Goal: Check status: Check status

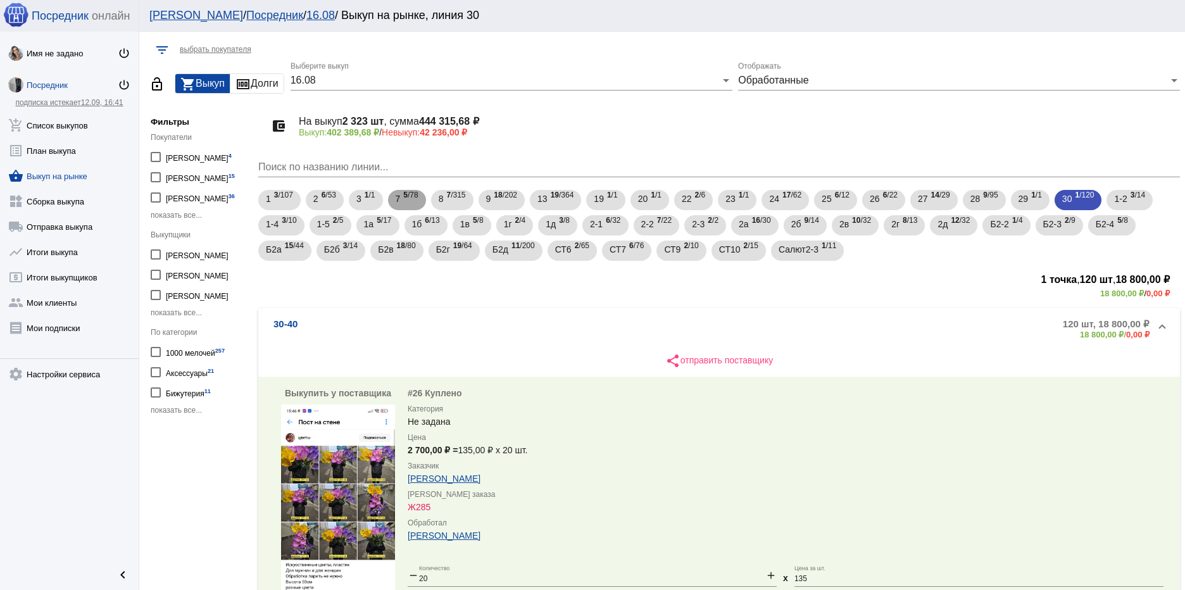
click at [400, 199] on span "7" at bounding box center [398, 198] width 5 height 23
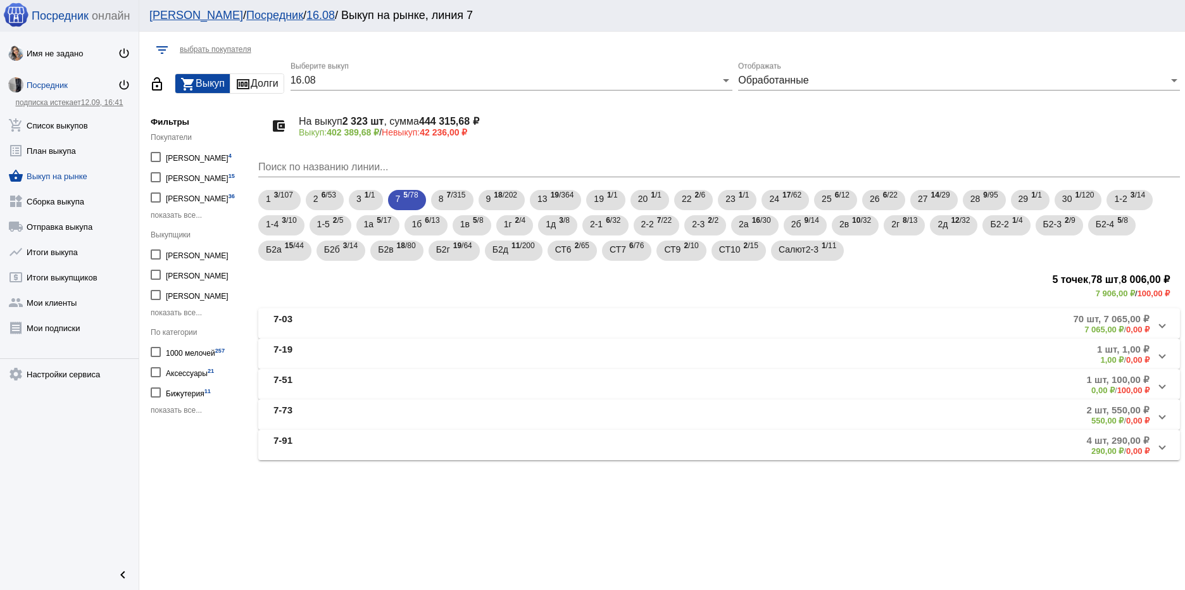
click at [372, 410] on mat-panel-title "7-73" at bounding box center [414, 415] width 281 height 21
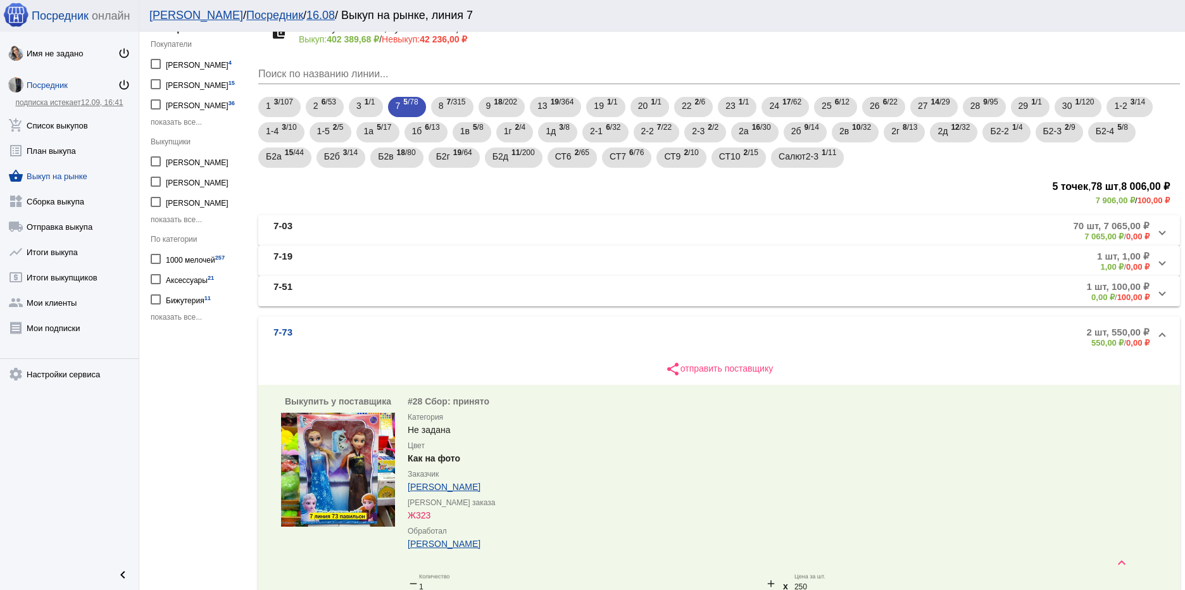
scroll to position [63, 0]
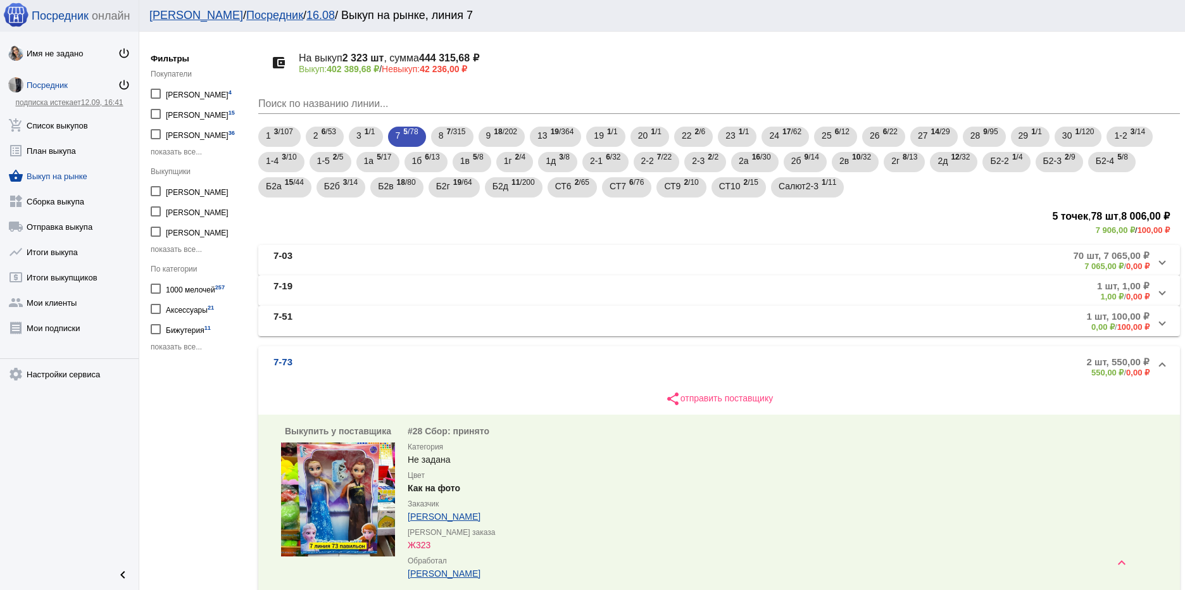
click at [1123, 255] on b "70 шт, 7 065,00 ₽" at bounding box center [1112, 255] width 76 height 11
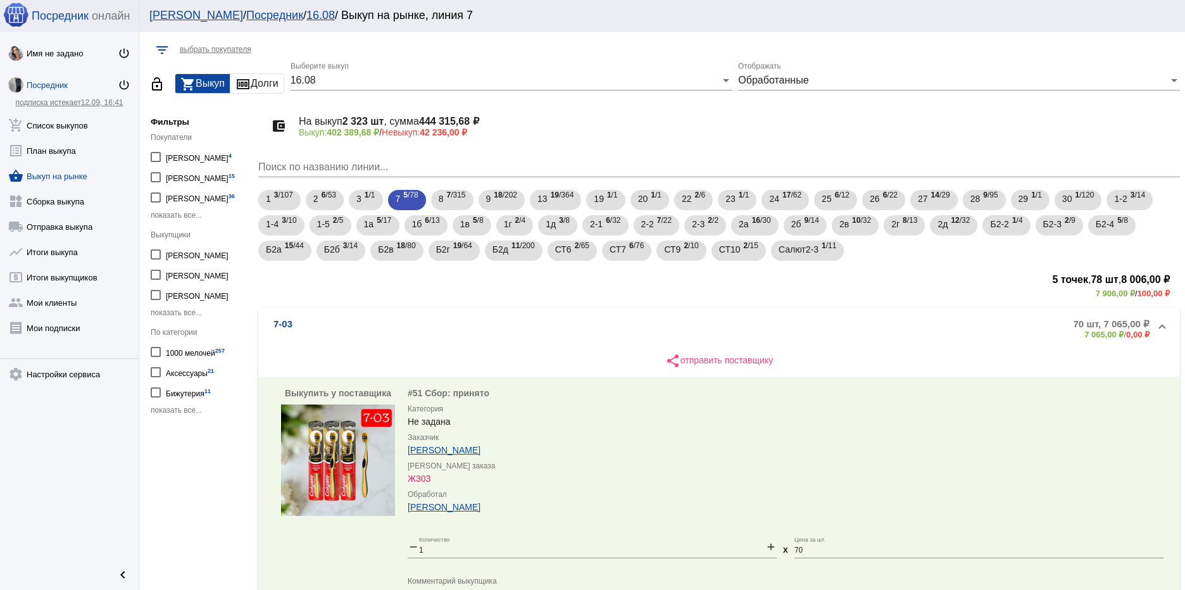
scroll to position [63, 0]
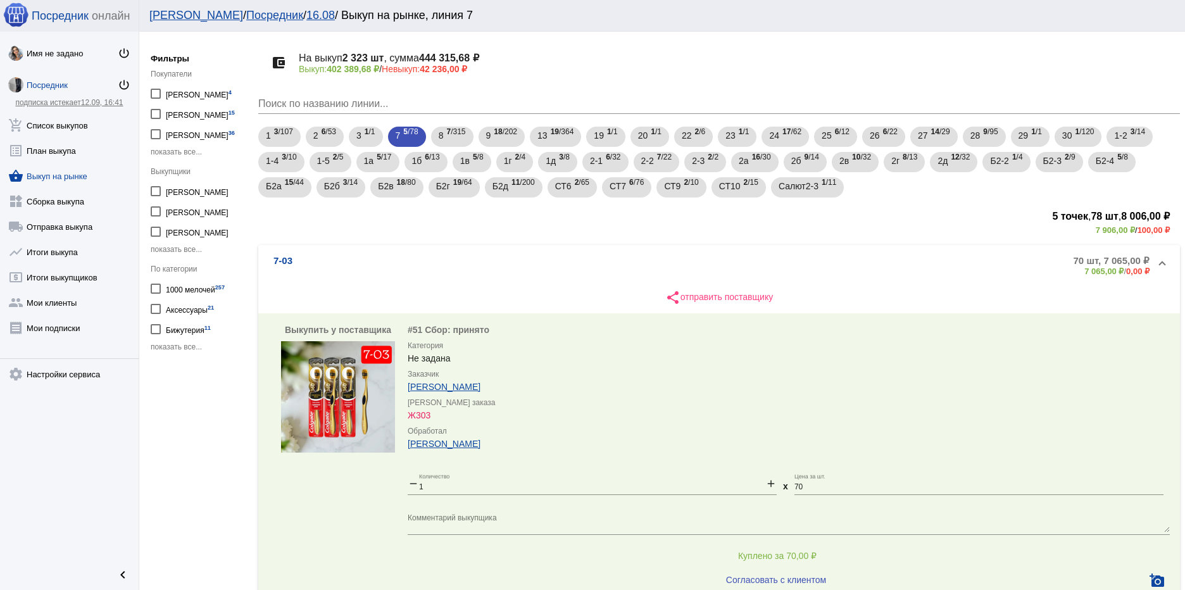
click at [1150, 259] on span "7-03 70 шт, 7 065,00 ₽ 7 065,00 ₽ / 0,00 ₽" at bounding box center [717, 265] width 887 height 21
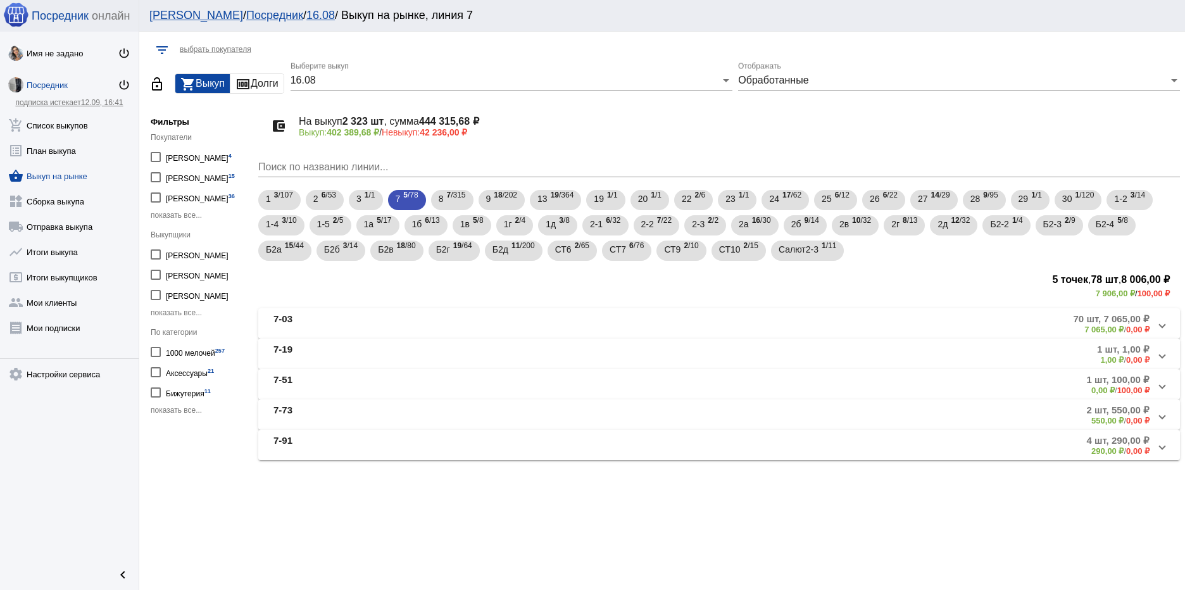
click at [1104, 356] on b "1,00 ₽" at bounding box center [1112, 359] width 23 height 9
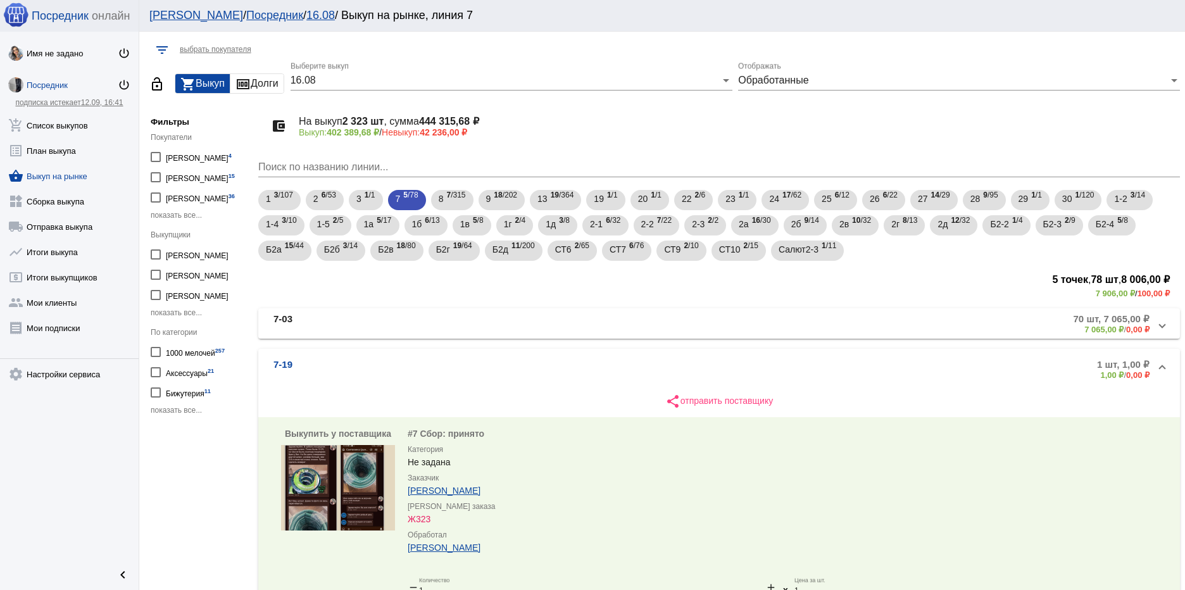
click at [1149, 363] on span "7-19 1 шт, 1,00 ₽ 1,00 ₽ / 0,00 ₽" at bounding box center [717, 369] width 887 height 21
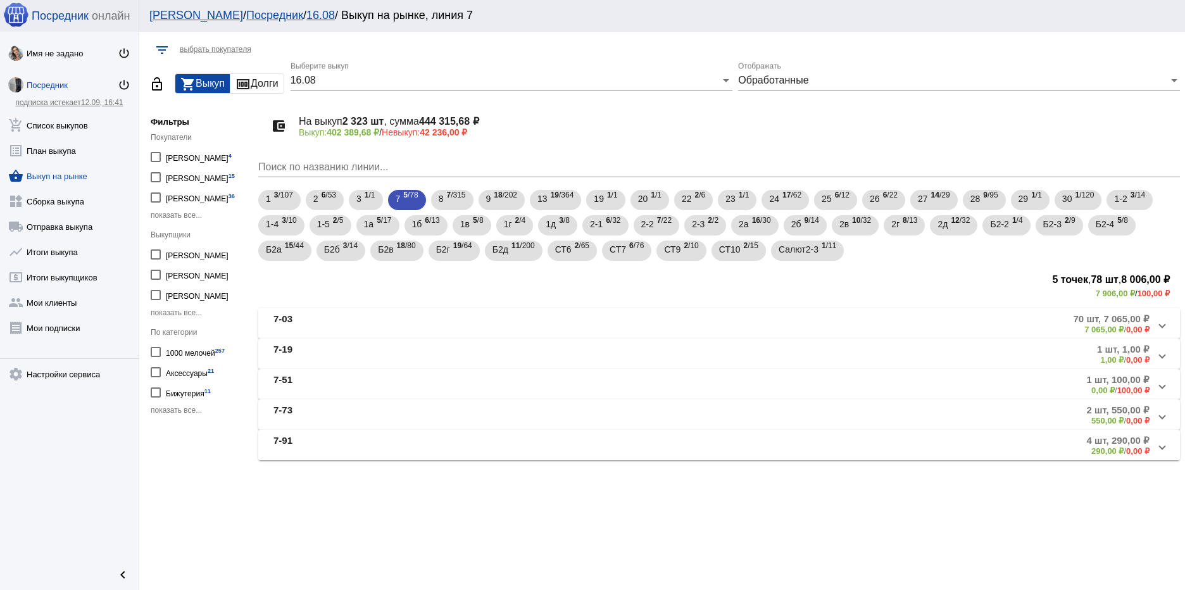
click at [1095, 445] on b "4 шт, 290,00 ₽" at bounding box center [1118, 440] width 63 height 11
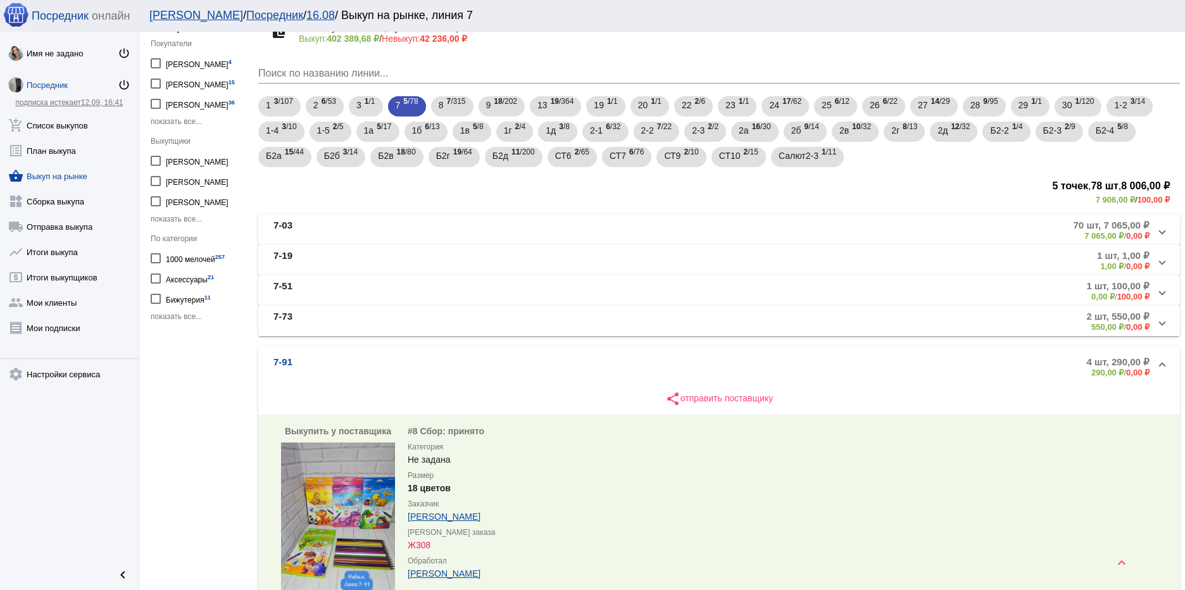
scroll to position [63, 0]
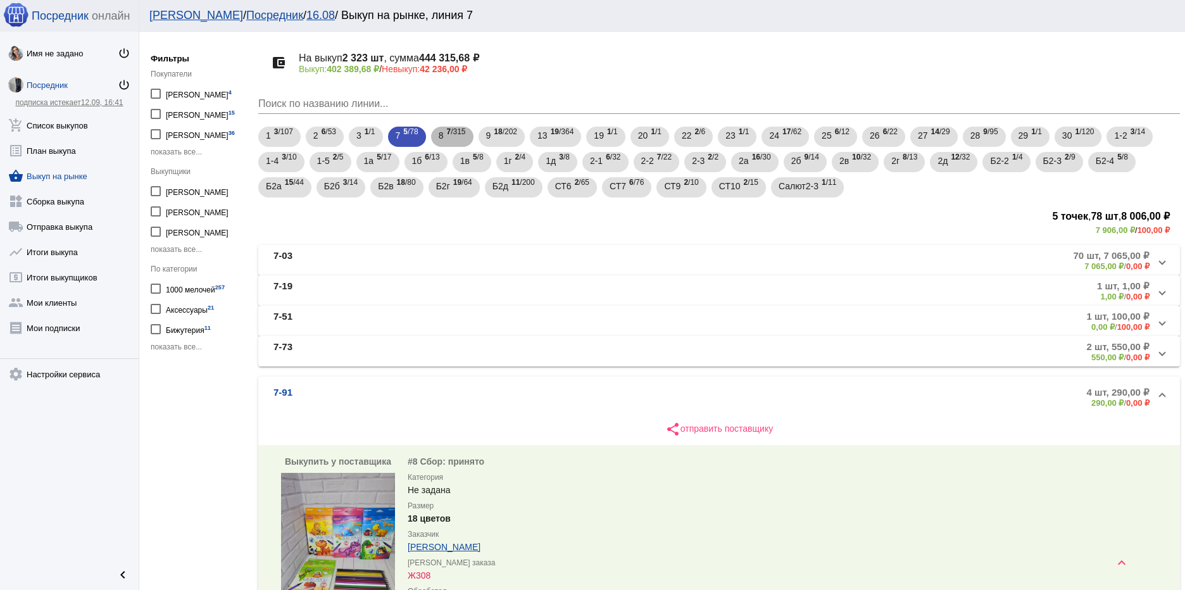
click at [450, 135] on b "7" at bounding box center [448, 131] width 4 height 9
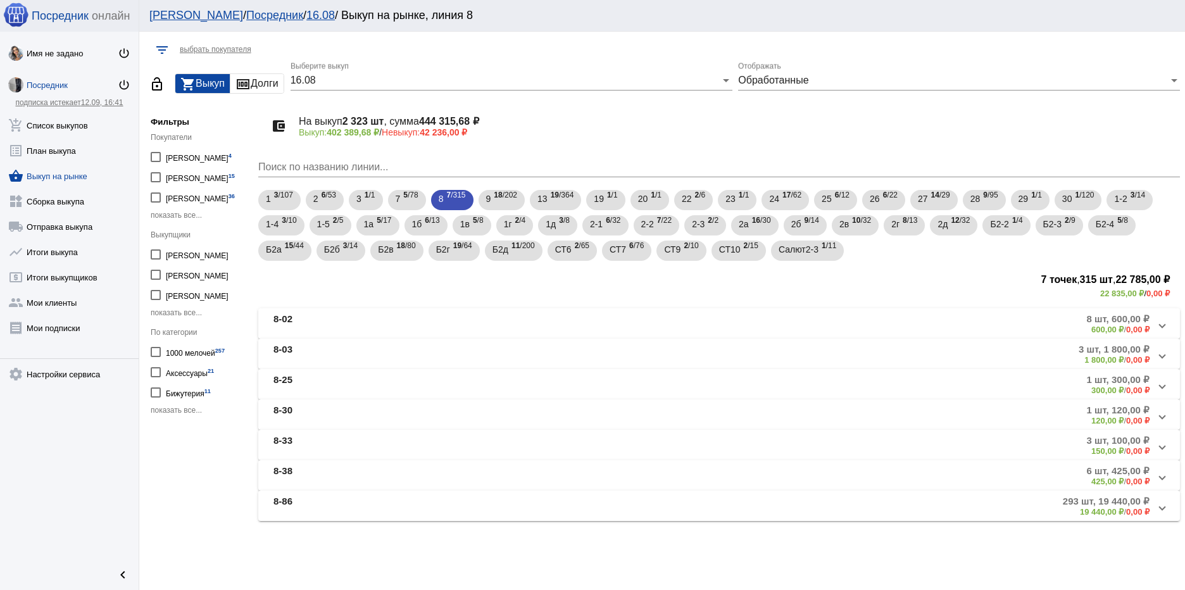
click at [1135, 317] on b "8 шт, 600,00 ₽" at bounding box center [1118, 318] width 63 height 11
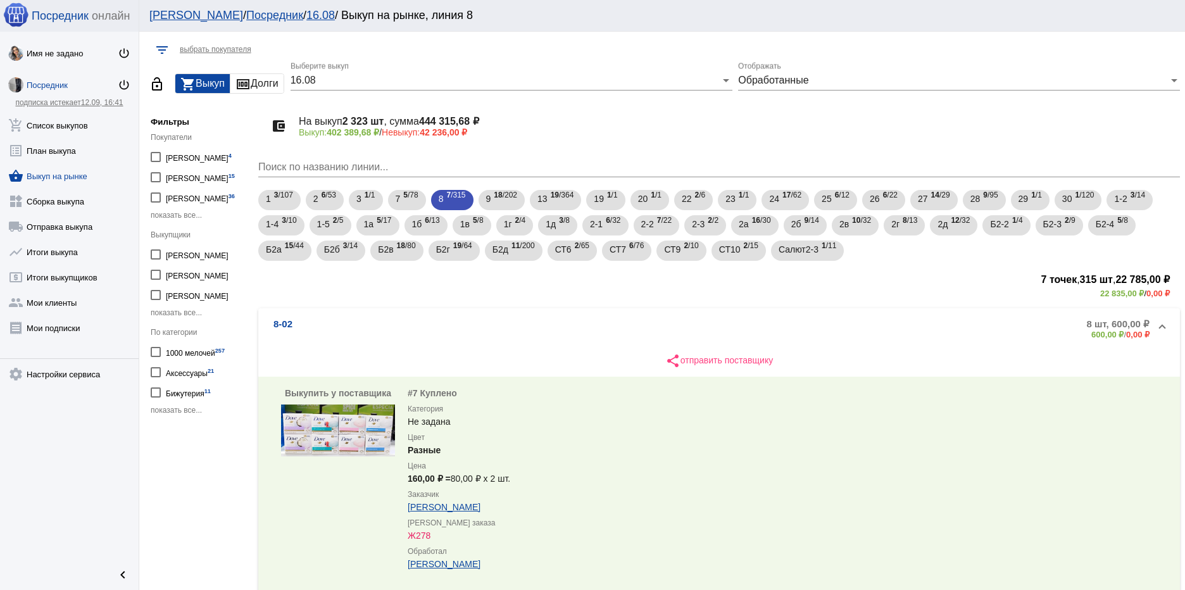
click at [1145, 329] on span "8-02 8 шт, 600,00 ₽ 600,00 ₽ / 0,00 ₽" at bounding box center [717, 329] width 887 height 21
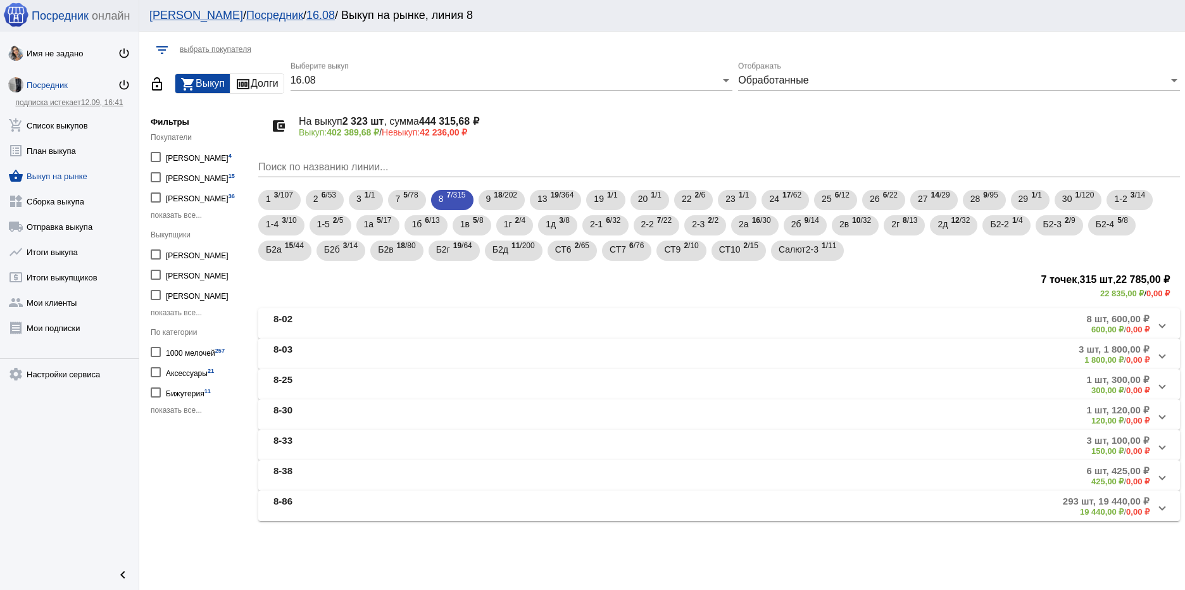
click at [1137, 357] on b "0,00 ₽" at bounding box center [1138, 359] width 23 height 9
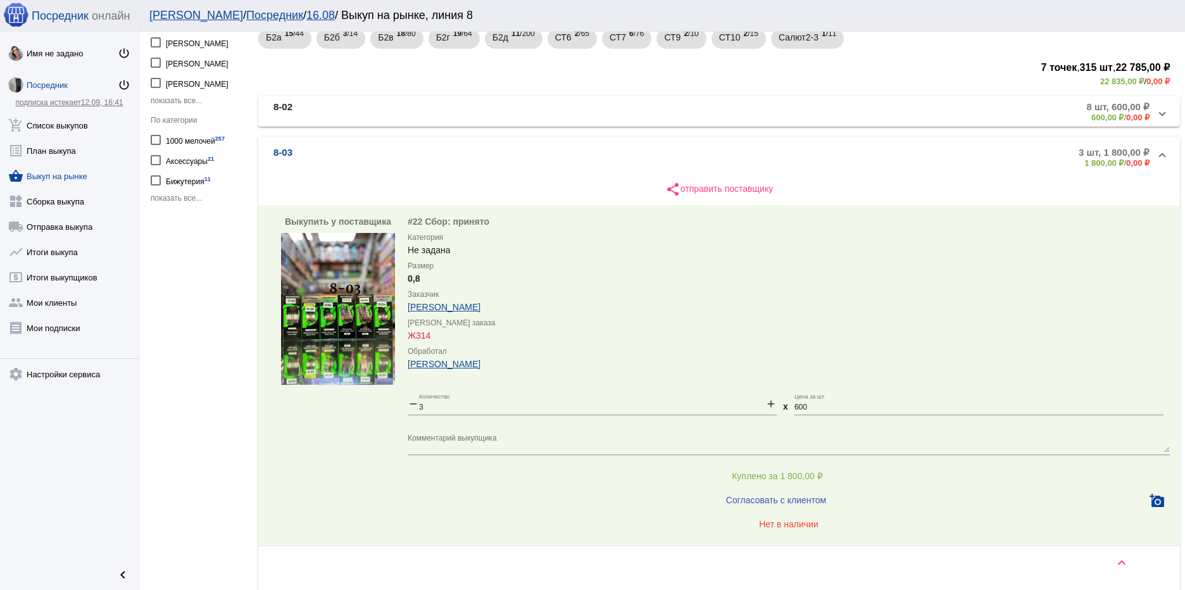
scroll to position [190, 0]
